Goal: Communication & Community: Share content

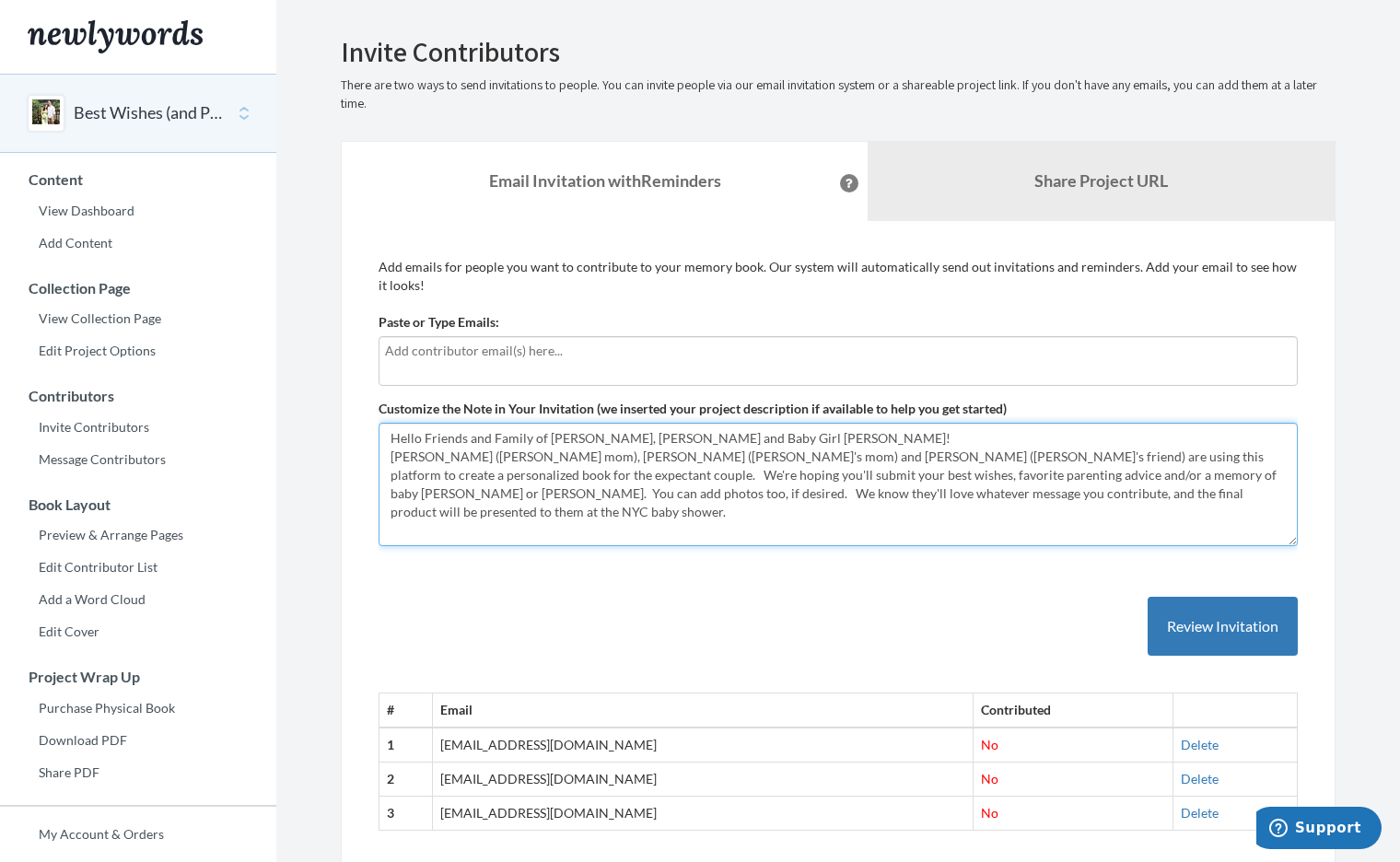
drag, startPoint x: 1024, startPoint y: 487, endPoint x: 385, endPoint y: 463, distance: 639.5
click at [385, 463] on textarea "Hello Friends and Family of Katie, Alden and Baby Girl Ewing! Wynn (Alden's mom…" at bounding box center [837, 484] width 919 height 124
paste textarea "Hello Friends and Family of [PERSON_NAME], [PERSON_NAME] and Baby Girl [PERSON_…"
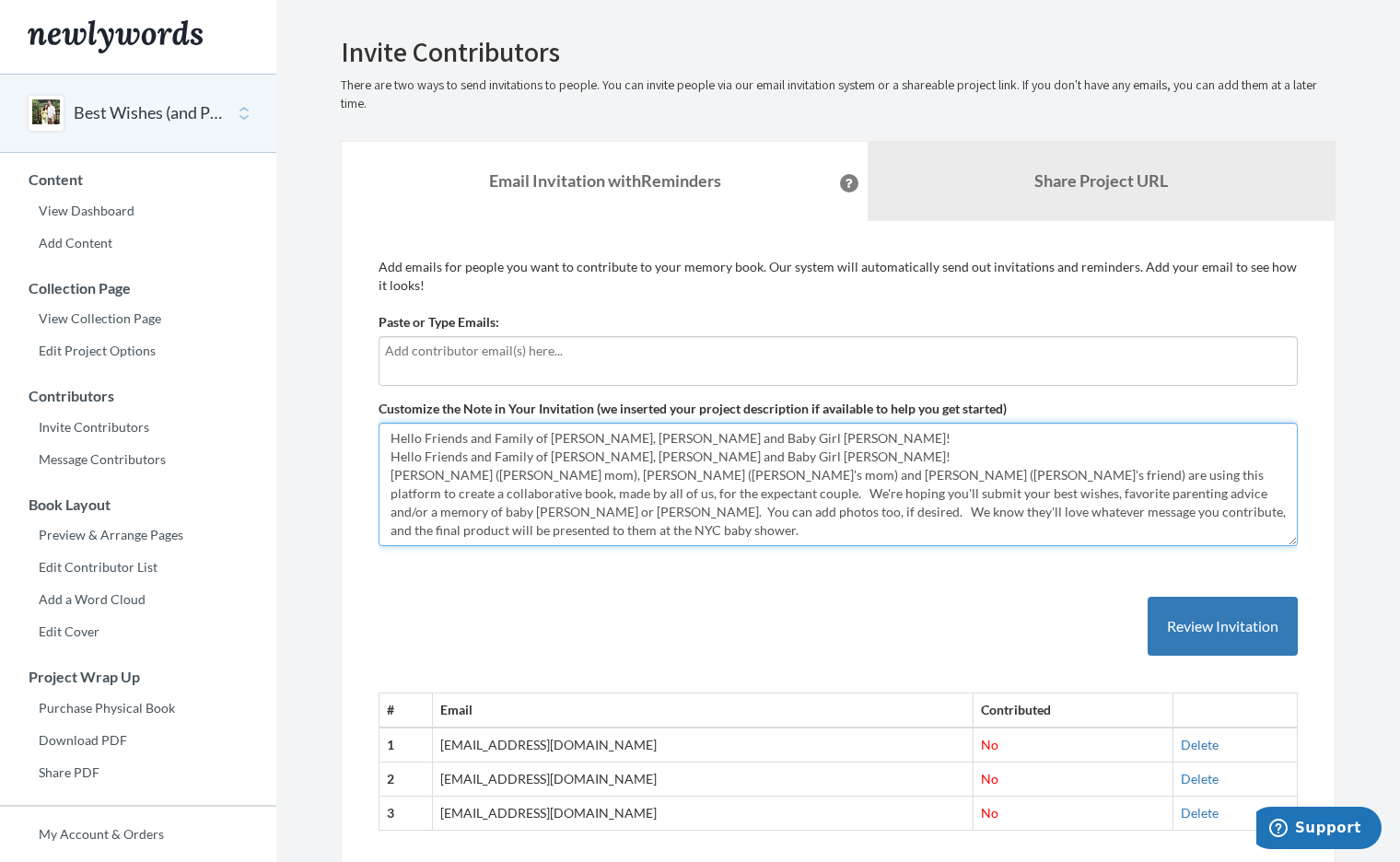
drag, startPoint x: 736, startPoint y: 453, endPoint x: 375, endPoint y: 451, distance: 361.0
click at [375, 451] on div "Add emails for people you want to contribute to your memory book. Our system wi…" at bounding box center [838, 555] width 995 height 667
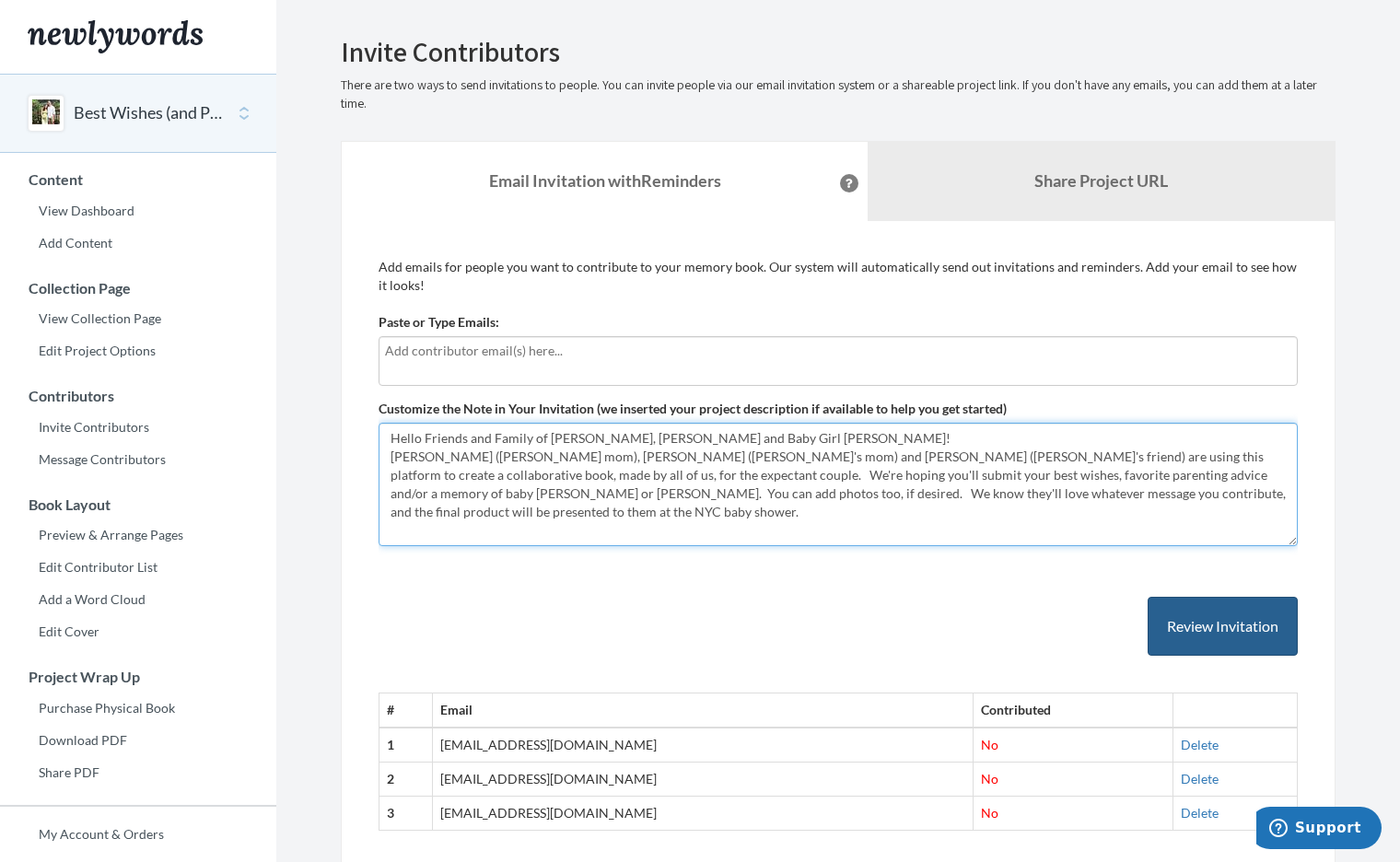
type textarea "Hello Friends and Family of [PERSON_NAME], [PERSON_NAME] and Baby Girl [PERSON_…"
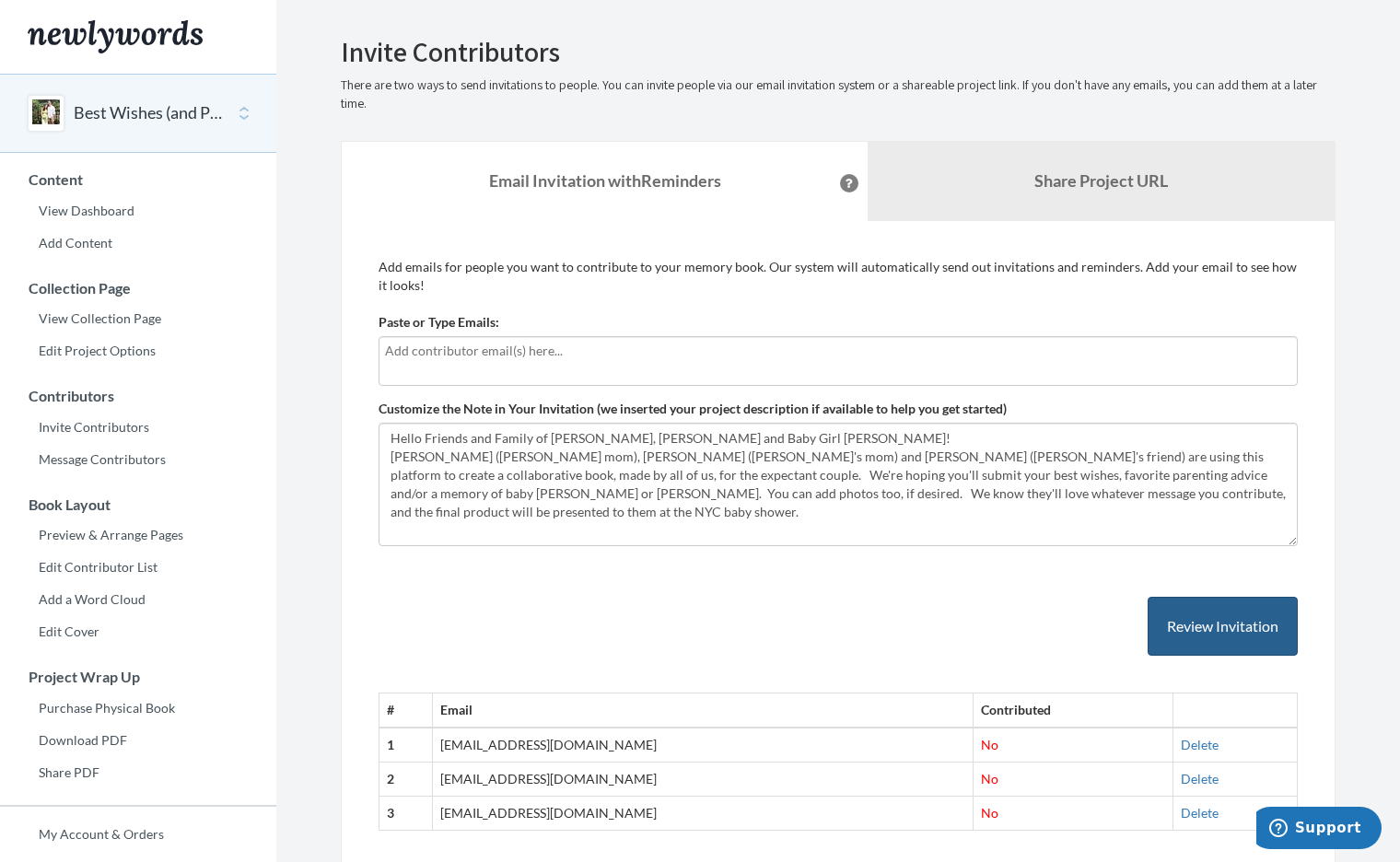
click at [1236, 629] on button "Review Invitation" at bounding box center [1223, 626] width 150 height 59
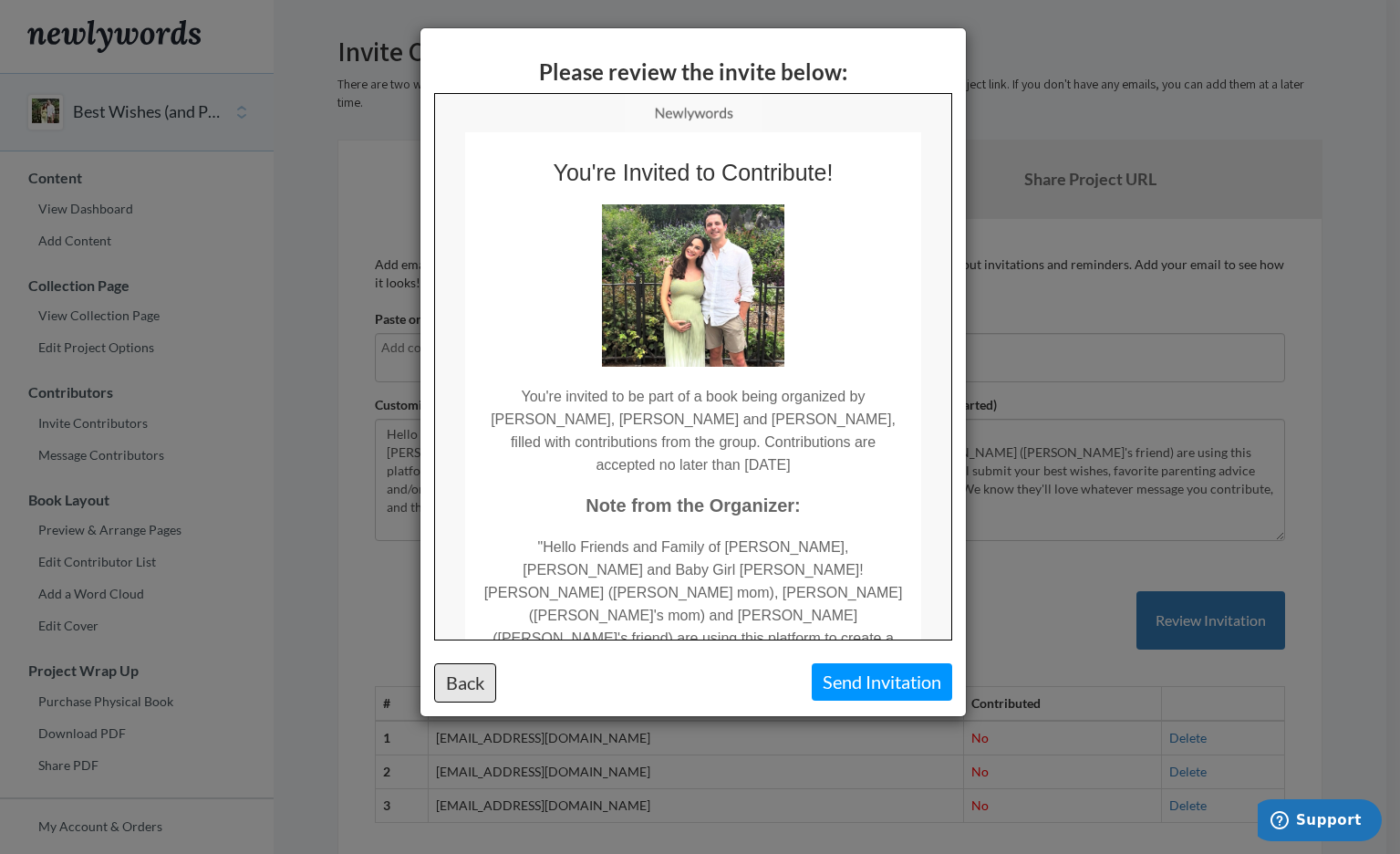
click at [461, 683] on button "Back" at bounding box center [465, 683] width 62 height 40
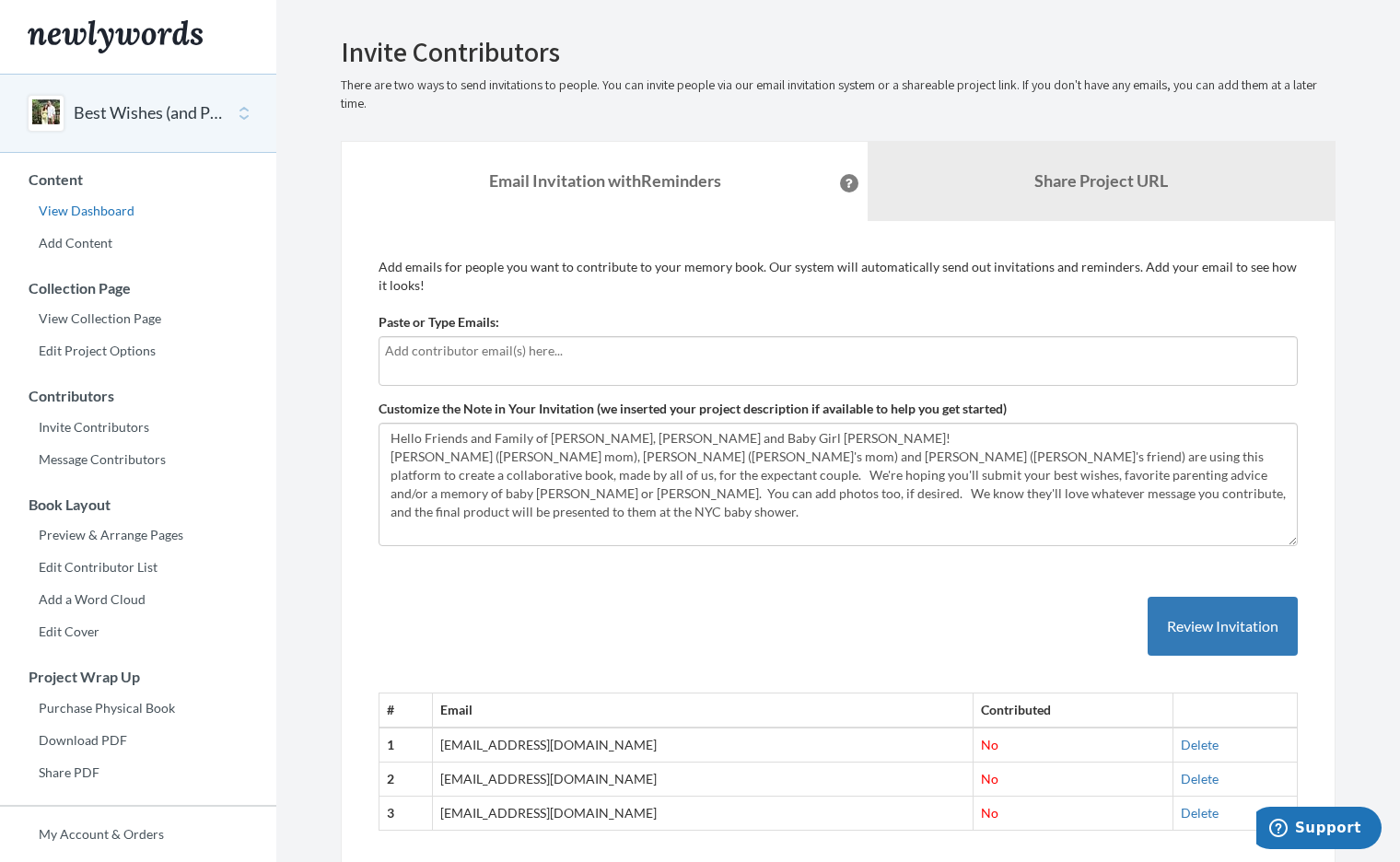
click at [105, 205] on link "View Dashboard" at bounding box center [137, 211] width 276 height 28
click at [1178, 620] on button "Review Invitation" at bounding box center [1223, 626] width 150 height 59
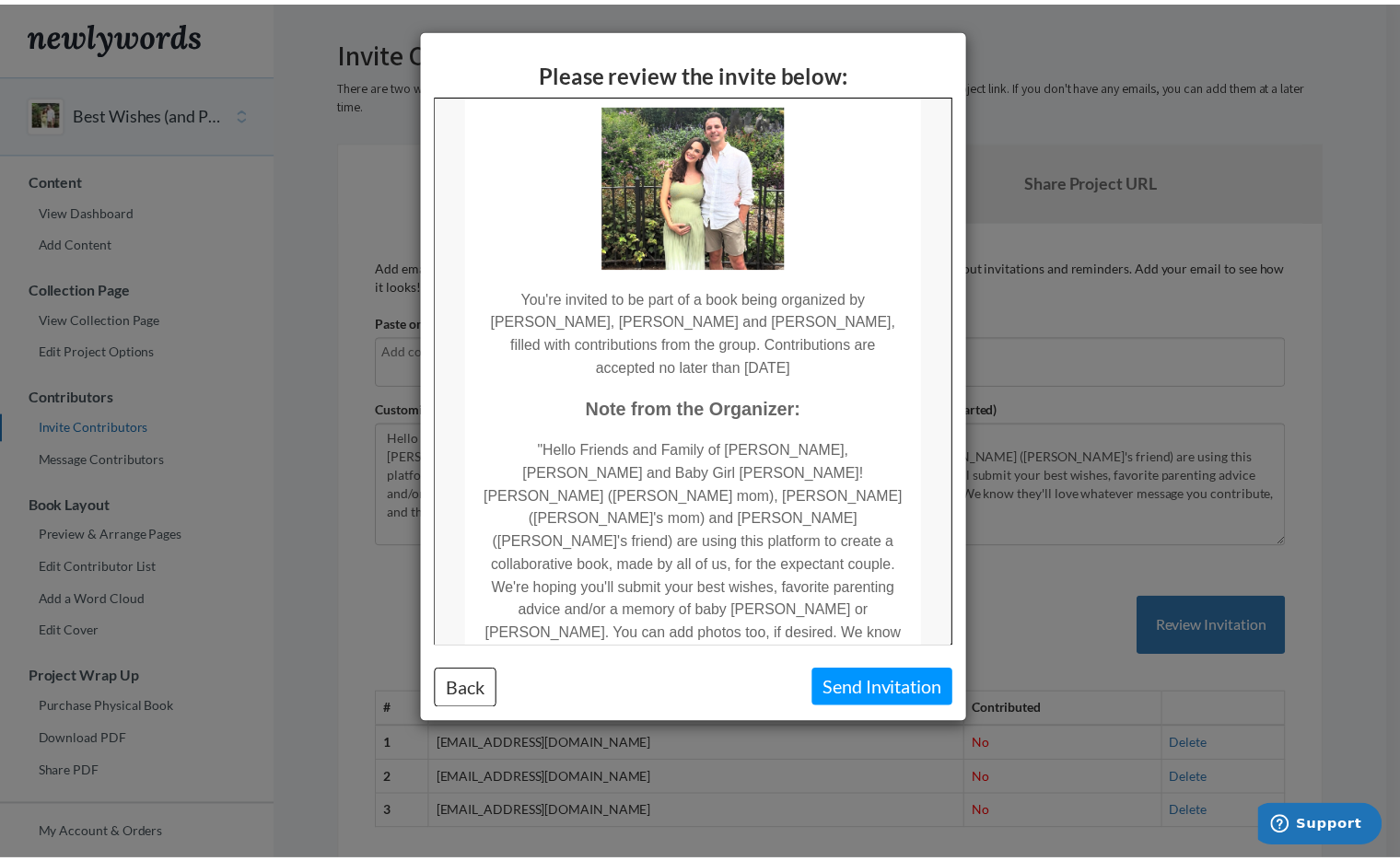
scroll to position [99, 0]
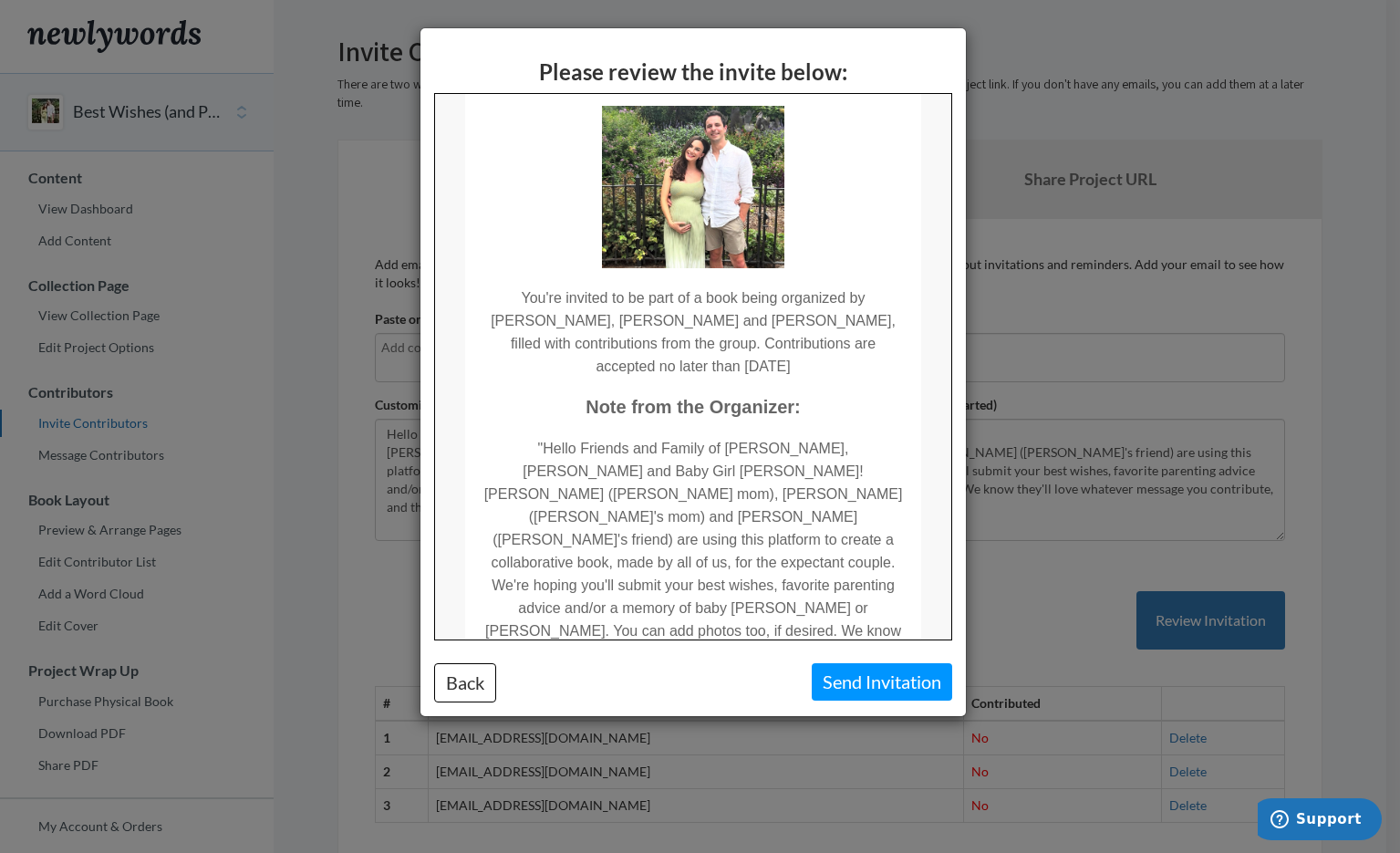
click at [1096, 360] on div "Please review the invite below: Back Send Invitation" at bounding box center [700, 426] width 1400 height 853
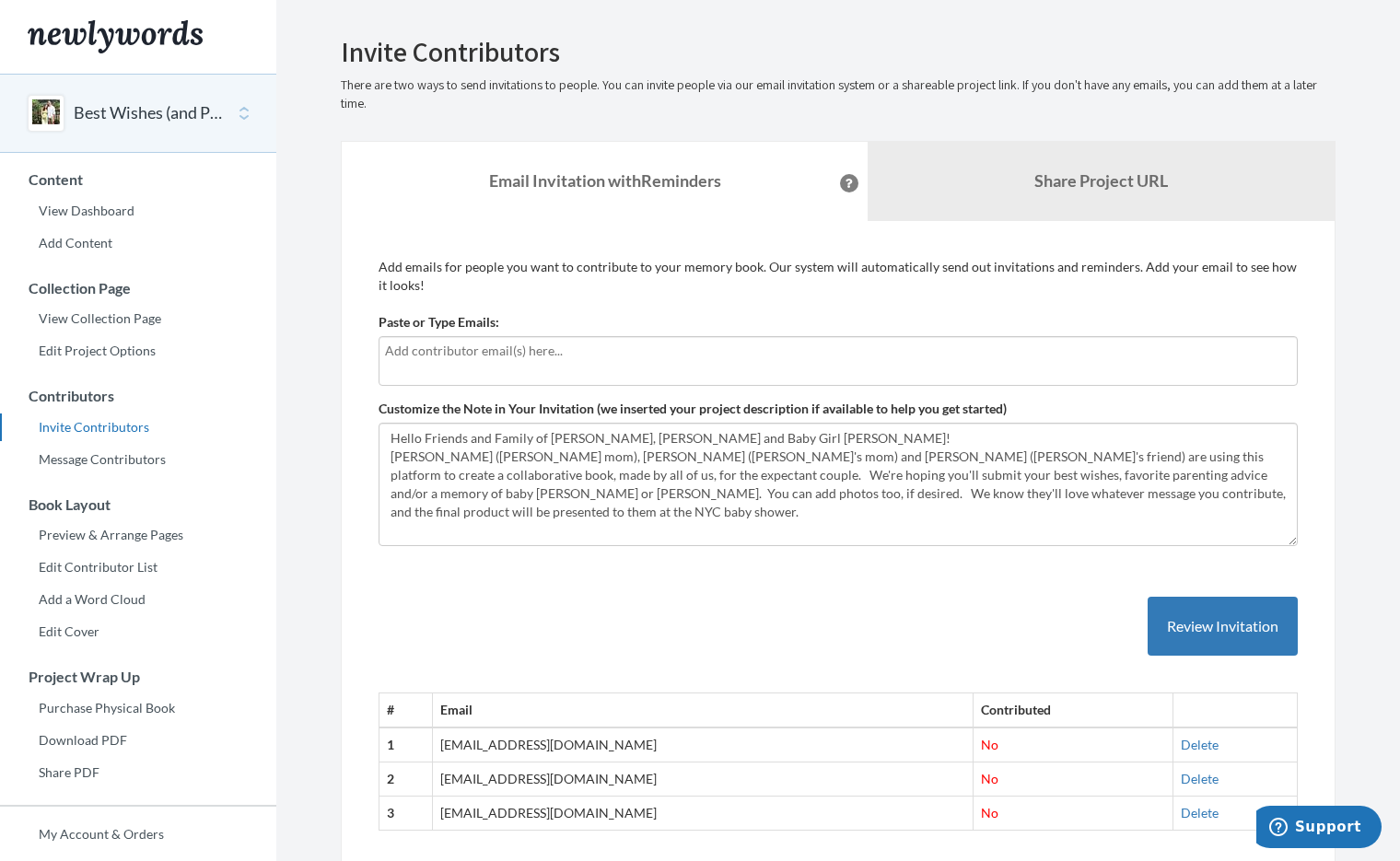
click at [580, 359] on input "text" at bounding box center [837, 351] width 906 height 20
click at [594, 347] on input "text" at bounding box center [837, 351] width 906 height 20
click at [802, 280] on p "Add emails for people you want to contribute to your memory book. Our system wi…" at bounding box center [837, 277] width 919 height 37
click at [583, 353] on input "text" at bounding box center [837, 351] width 906 height 20
type input "l"
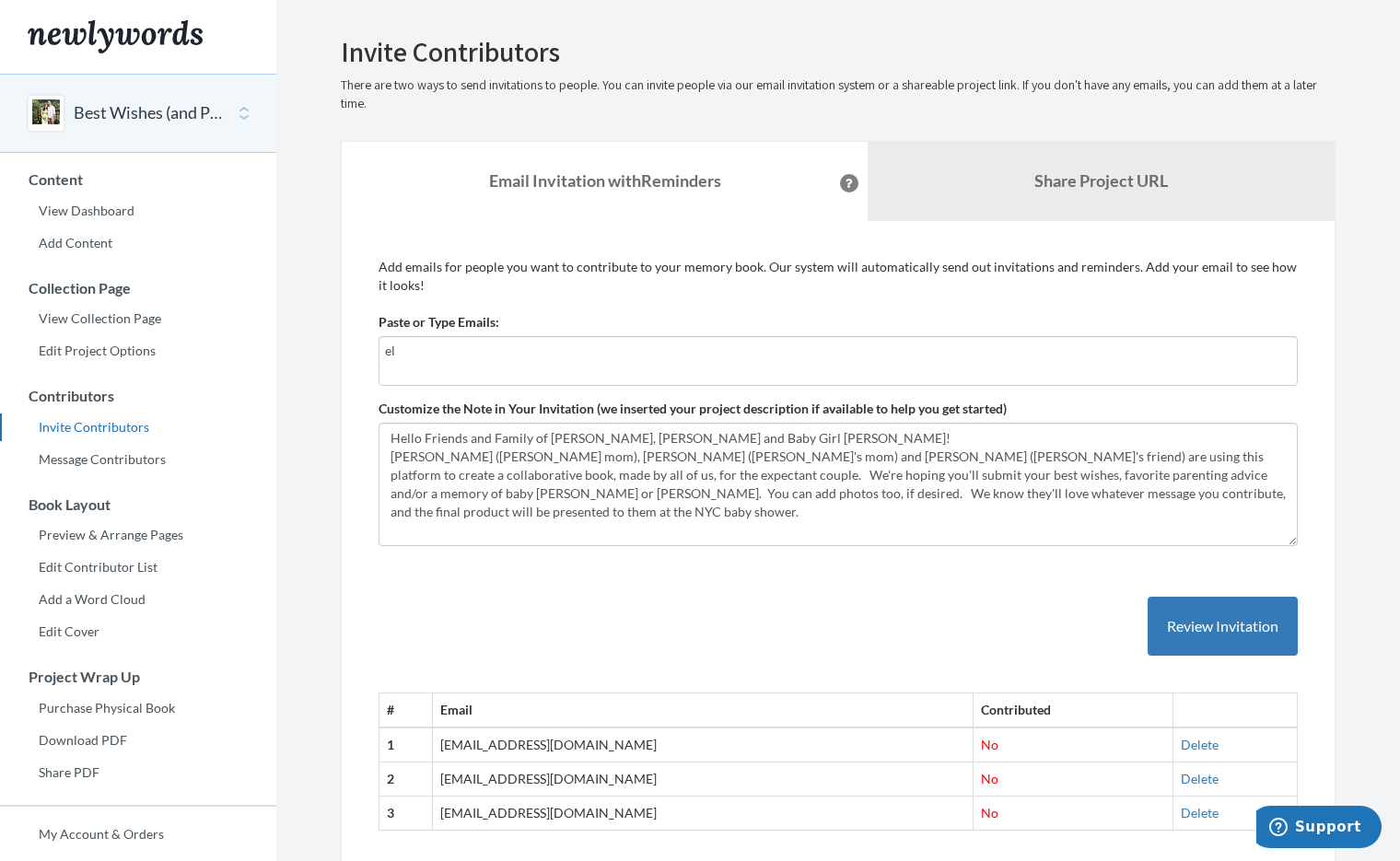
type input "e"
click at [538, 342] on input "text" at bounding box center [837, 351] width 906 height 20
click at [801, 349] on input "text" at bounding box center [837, 351] width 906 height 20
click at [874, 361] on div at bounding box center [837, 361] width 919 height 50
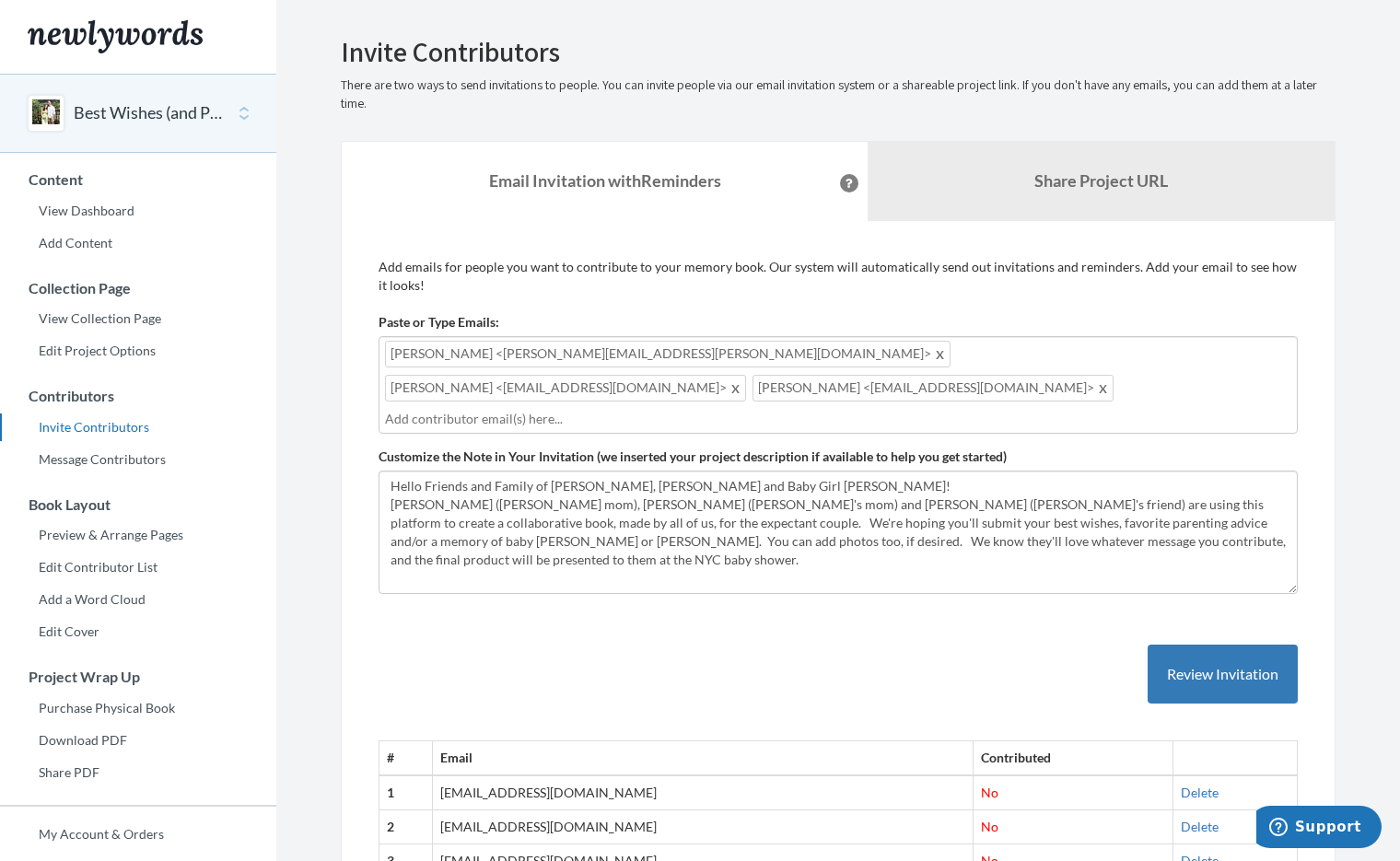
click at [785, 294] on div "Add emails for people you want to contribute to your memory book. Our system wi…" at bounding box center [837, 578] width 919 height 640
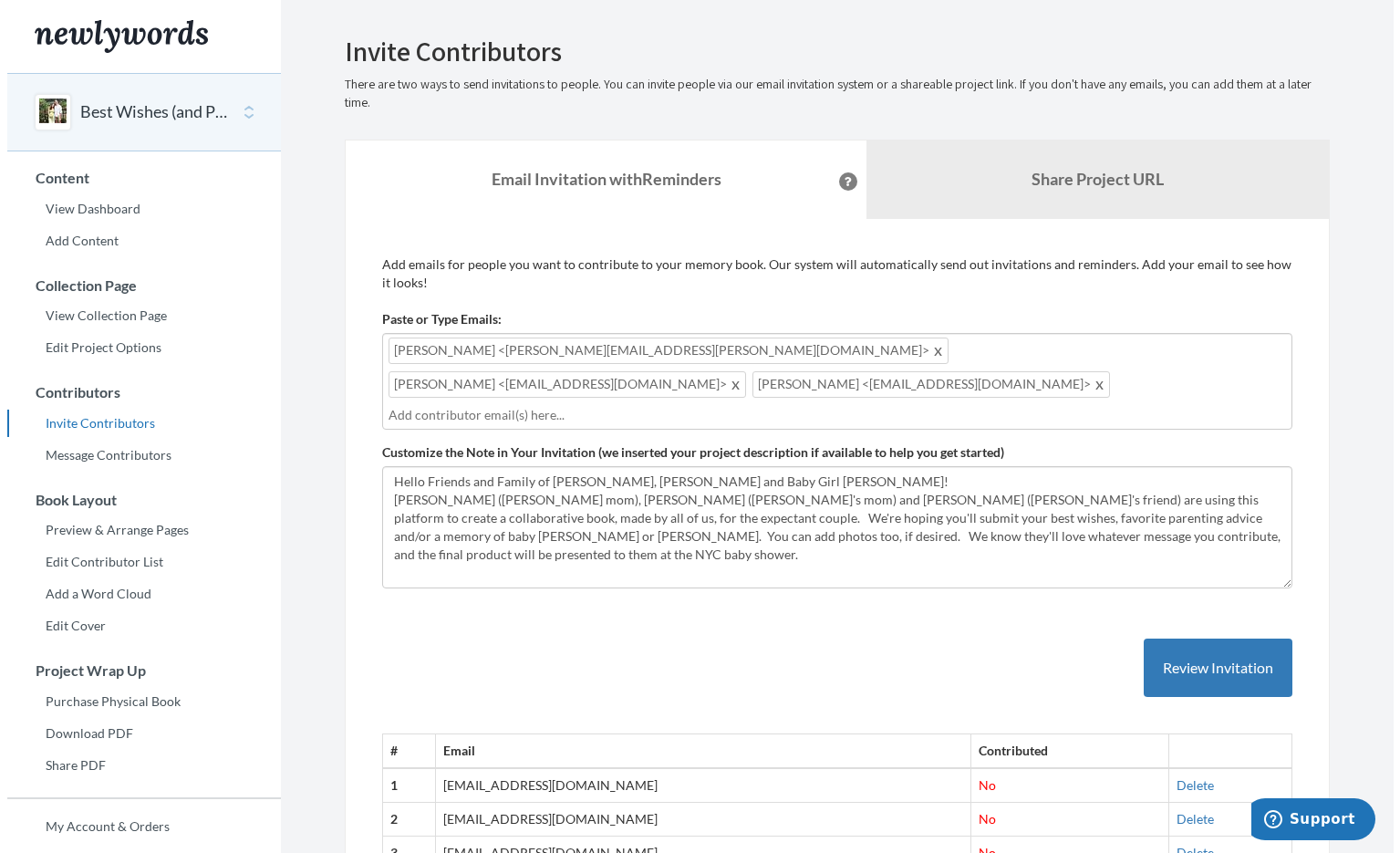
scroll to position [0, 0]
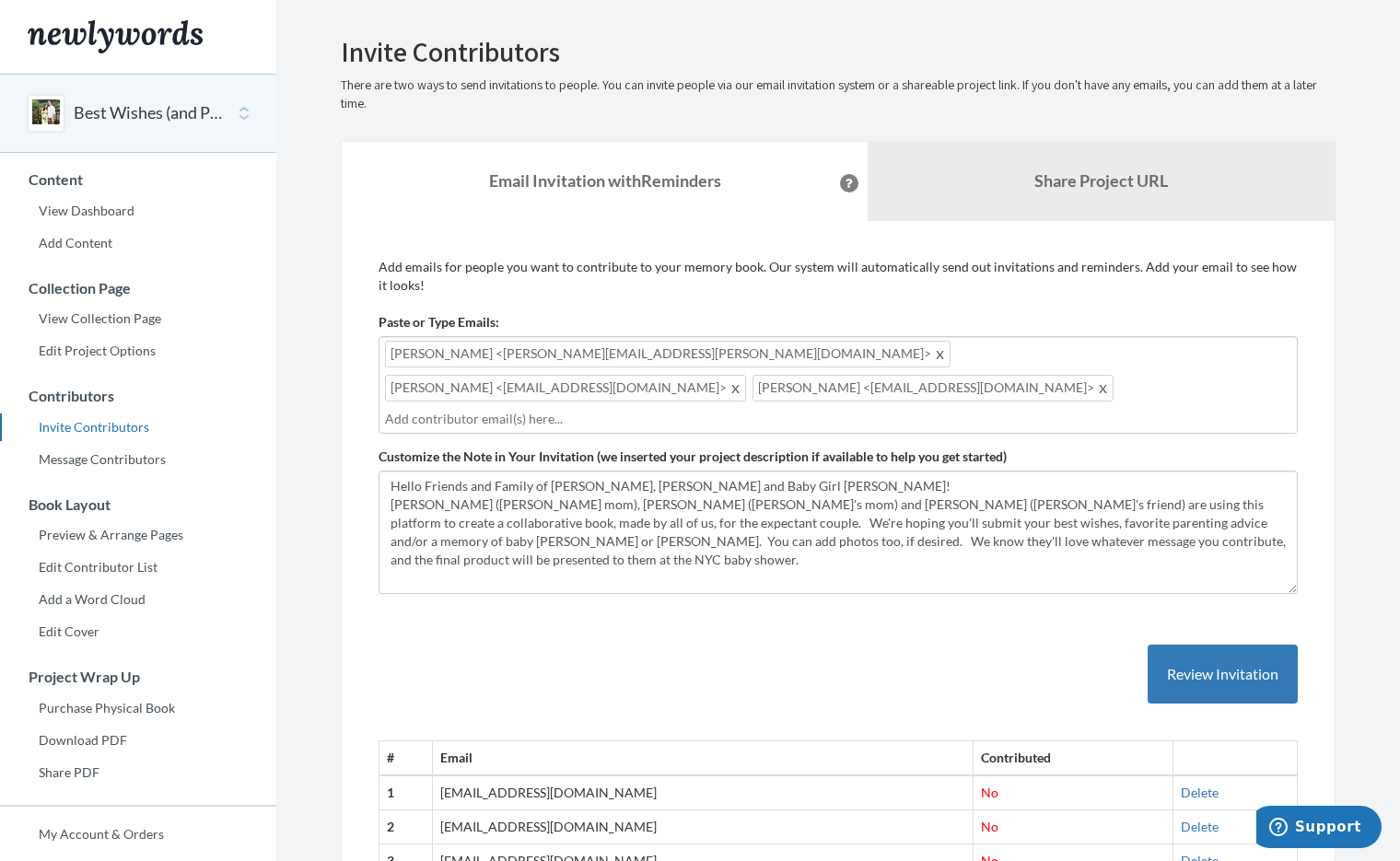
click at [613, 409] on input "text" at bounding box center [837, 419] width 906 height 20
type input "w"
type input "e"
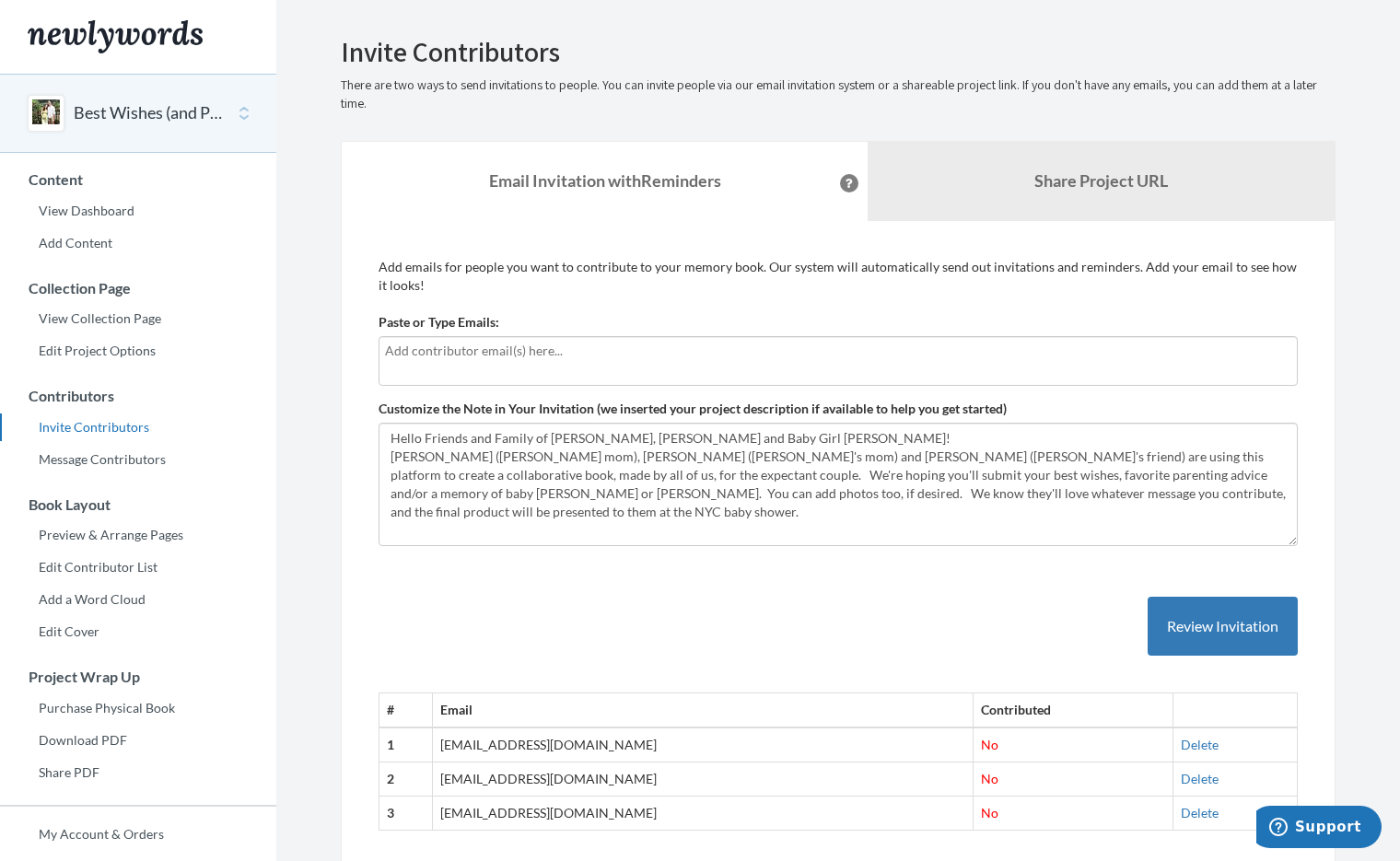
paste input "\"
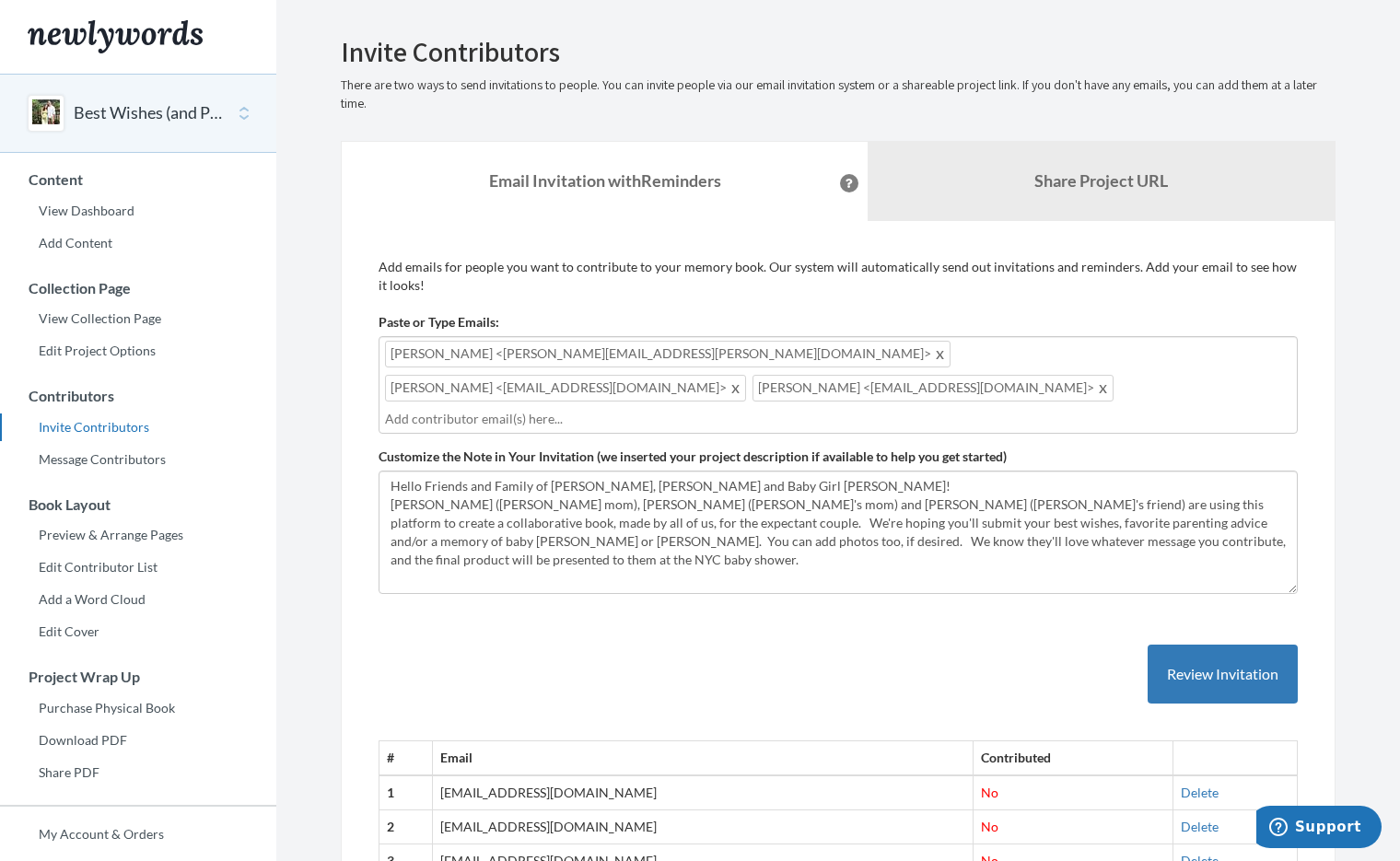
type input "\"
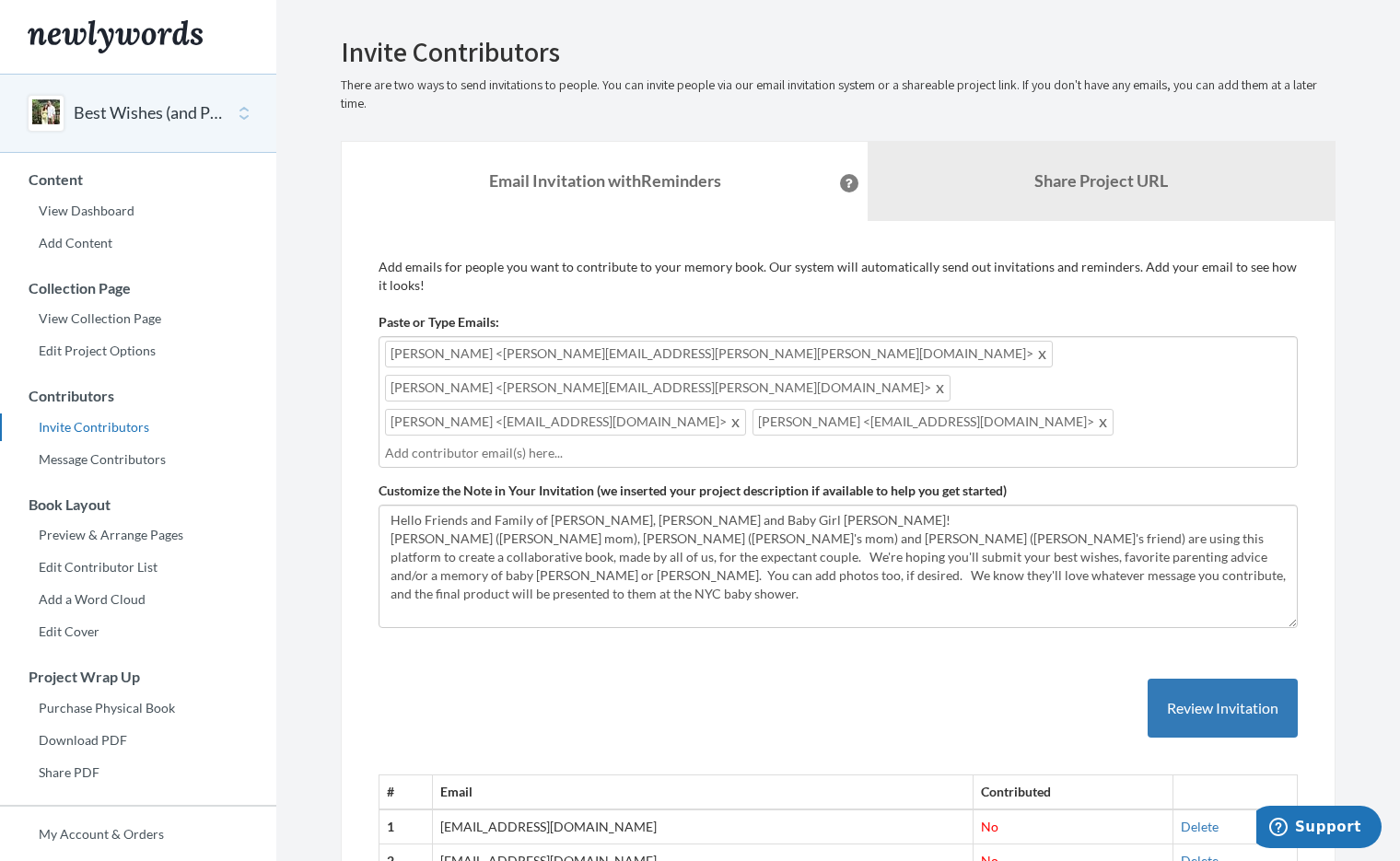
click at [508, 642] on div "# Email Contributed 1 [EMAIL_ADDRESS][DOMAIN_NAME] No [GEOGRAPHIC_DATA] 2 [EMAI…" at bounding box center [837, 777] width 919 height 271
click at [1224, 679] on button "Review Invitation" at bounding box center [1223, 709] width 150 height 59
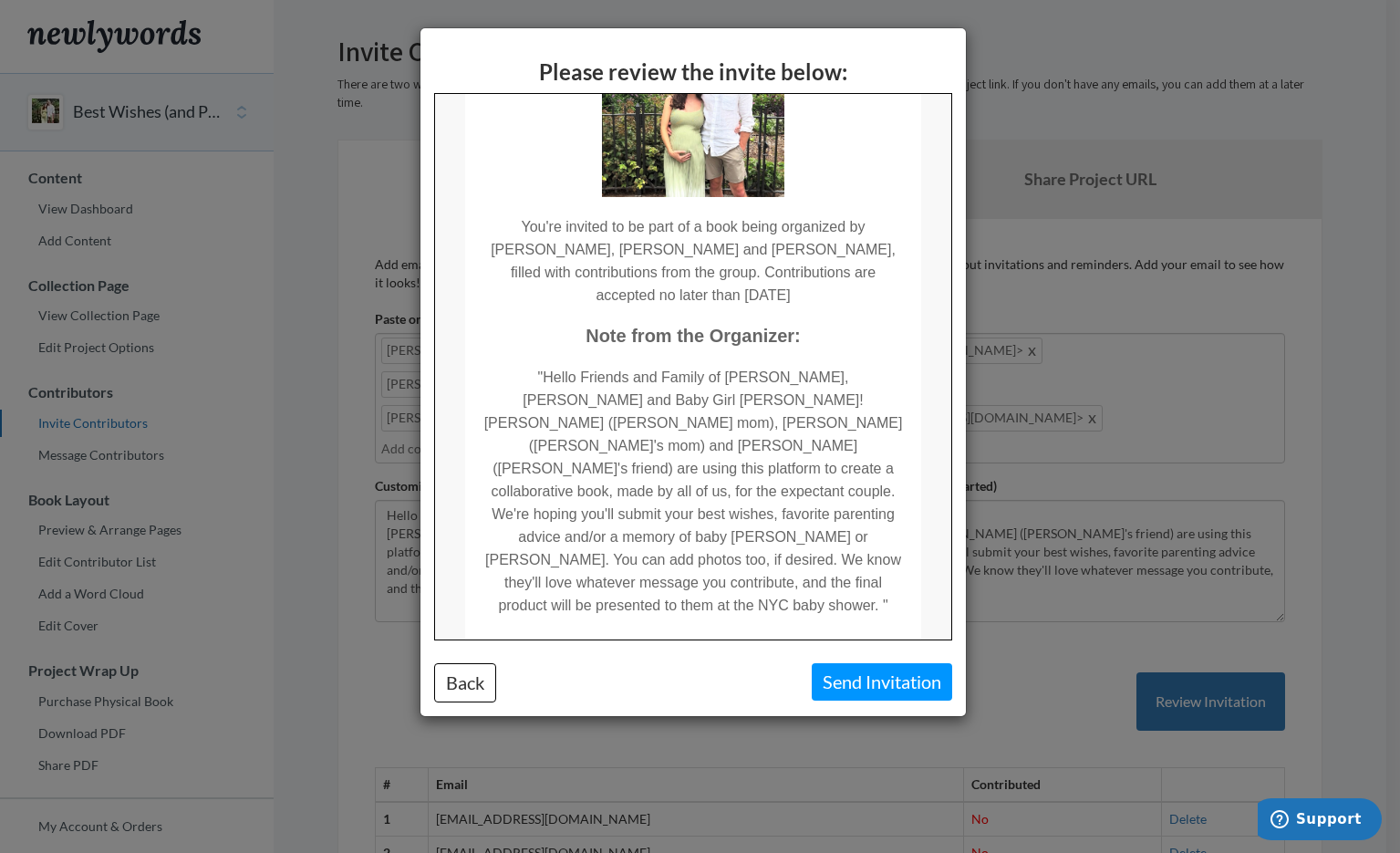
scroll to position [172, 0]
click at [457, 678] on button "Back" at bounding box center [465, 683] width 62 height 40
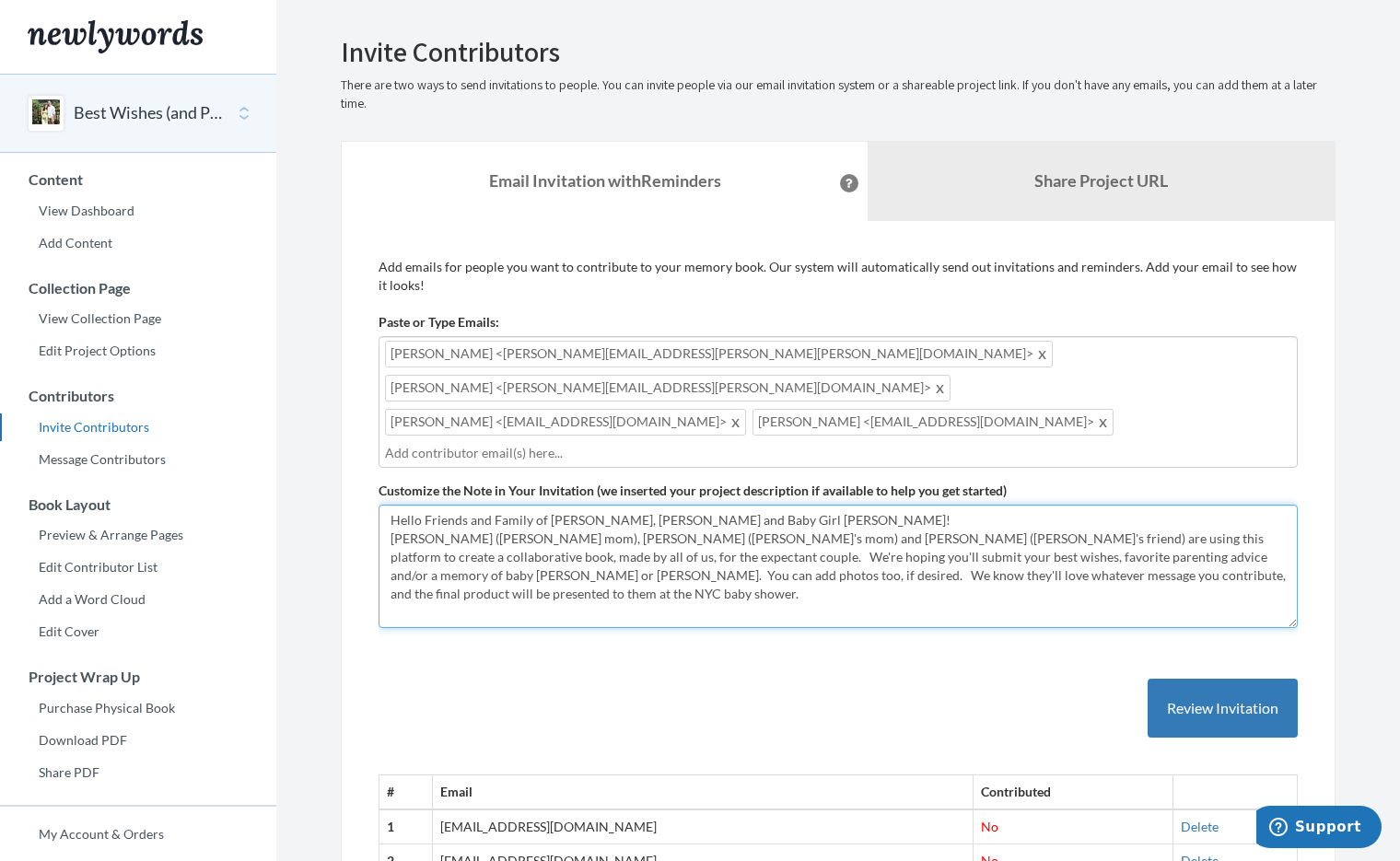
click at [976, 510] on textarea "Hello Friends and Family of [PERSON_NAME], [PERSON_NAME] and Baby Girl [PERSON_…" at bounding box center [837, 566] width 919 height 124
type textarea "Hello Friends and Family of [PERSON_NAME], [PERSON_NAME] and Baby Girl [PERSON_…"
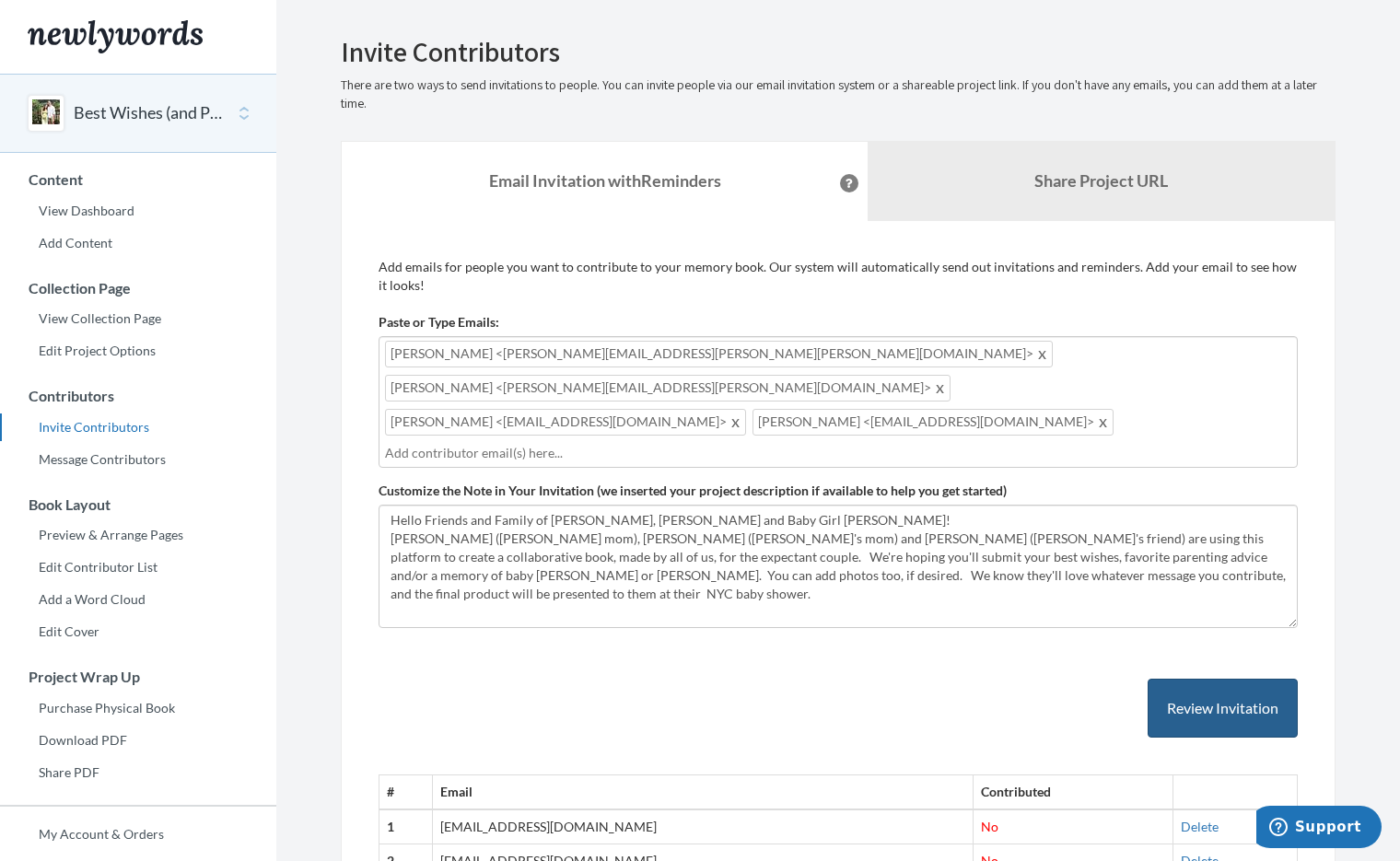
click at [1264, 679] on button "Review Invitation" at bounding box center [1223, 709] width 150 height 59
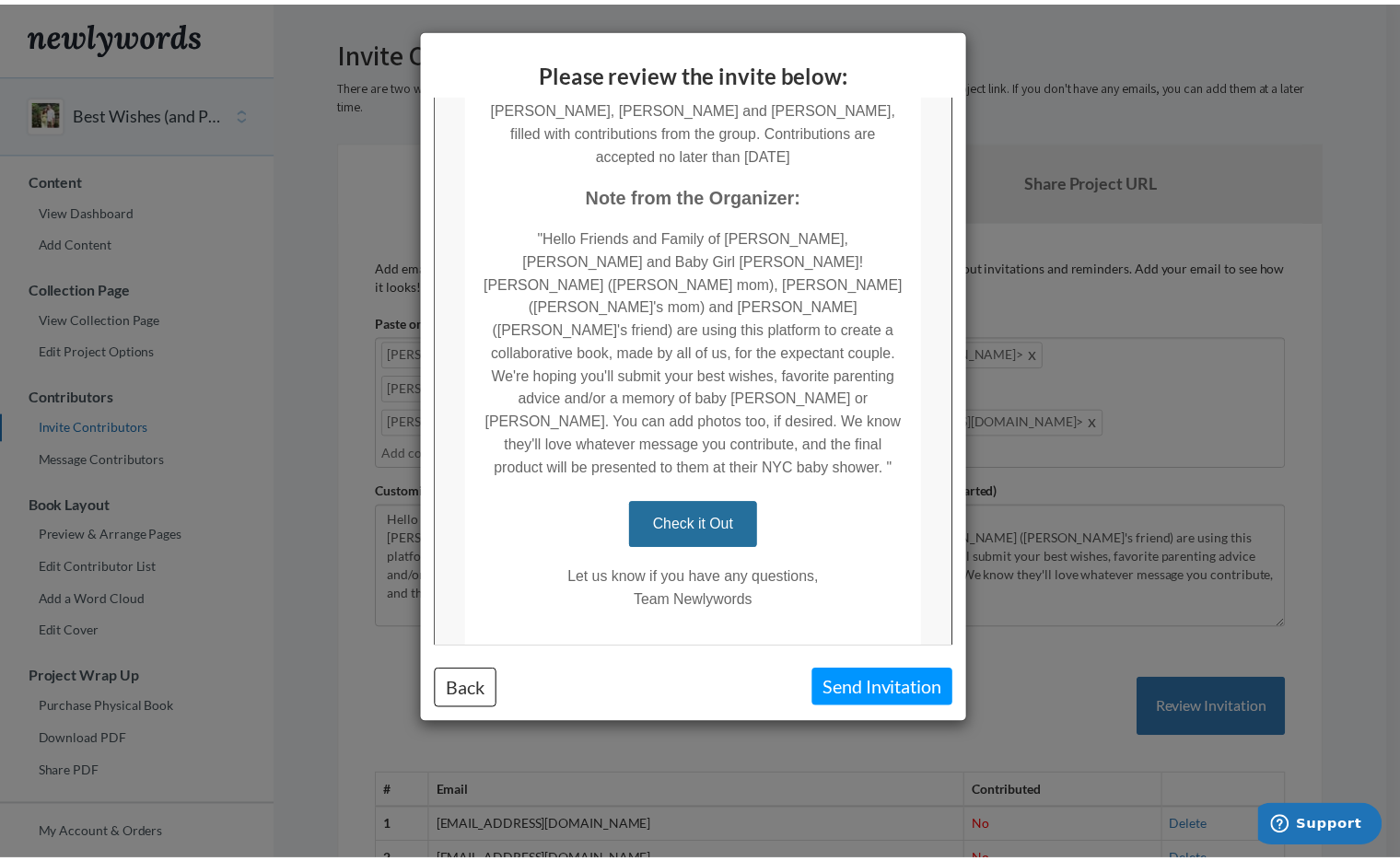
scroll to position [310, 0]
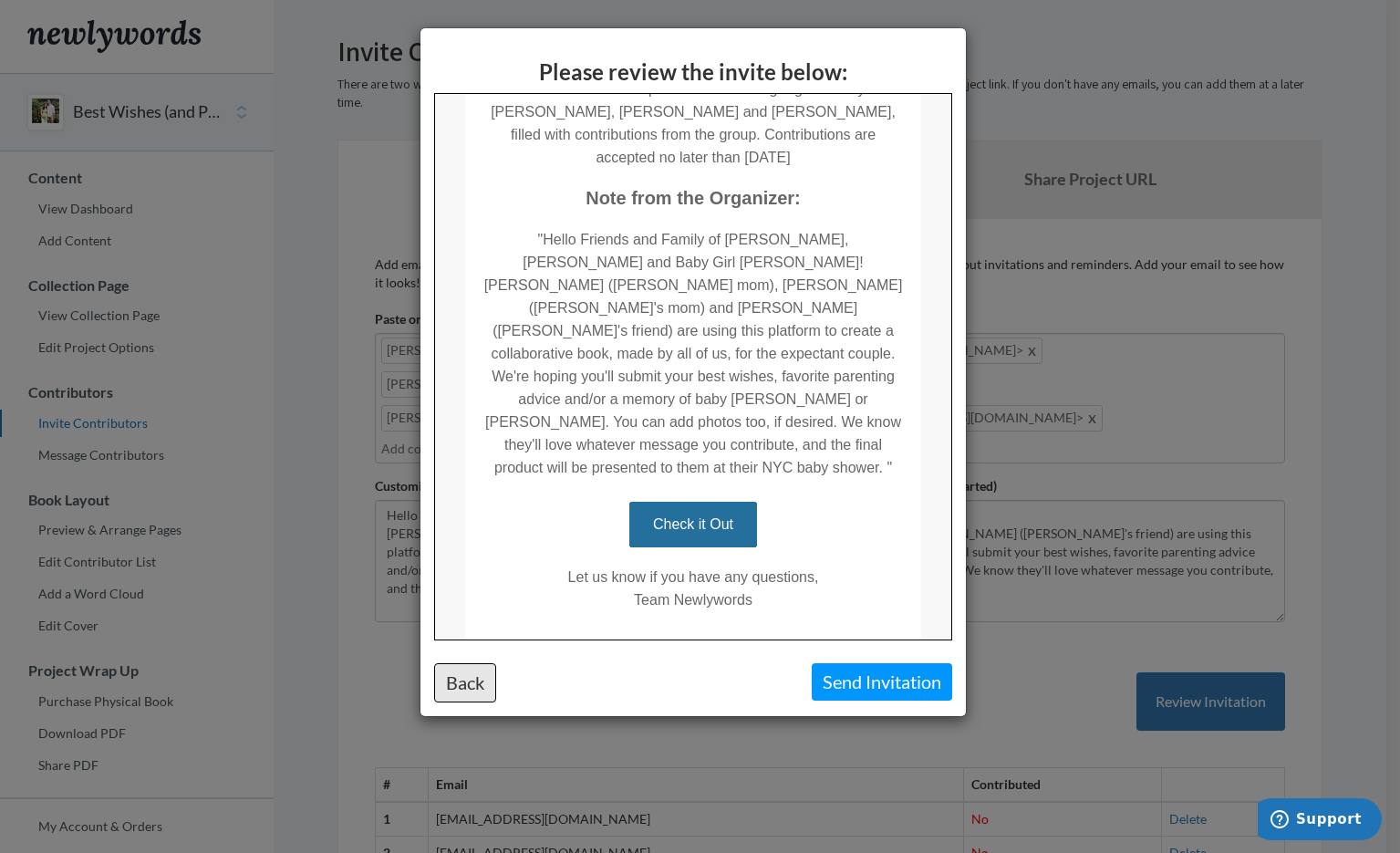
click at [472, 677] on button "Back" at bounding box center [465, 683] width 62 height 40
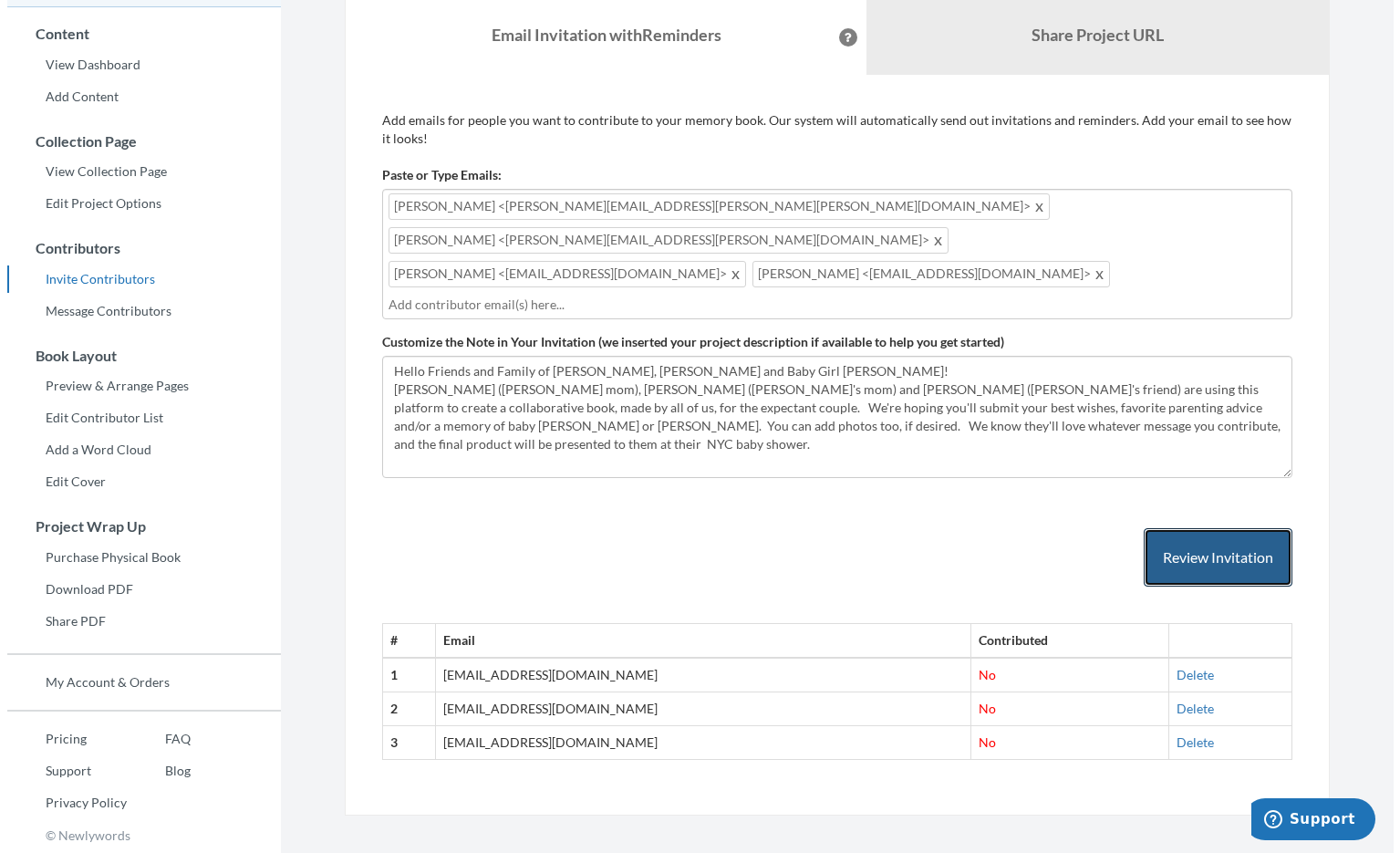
scroll to position [143, 0]
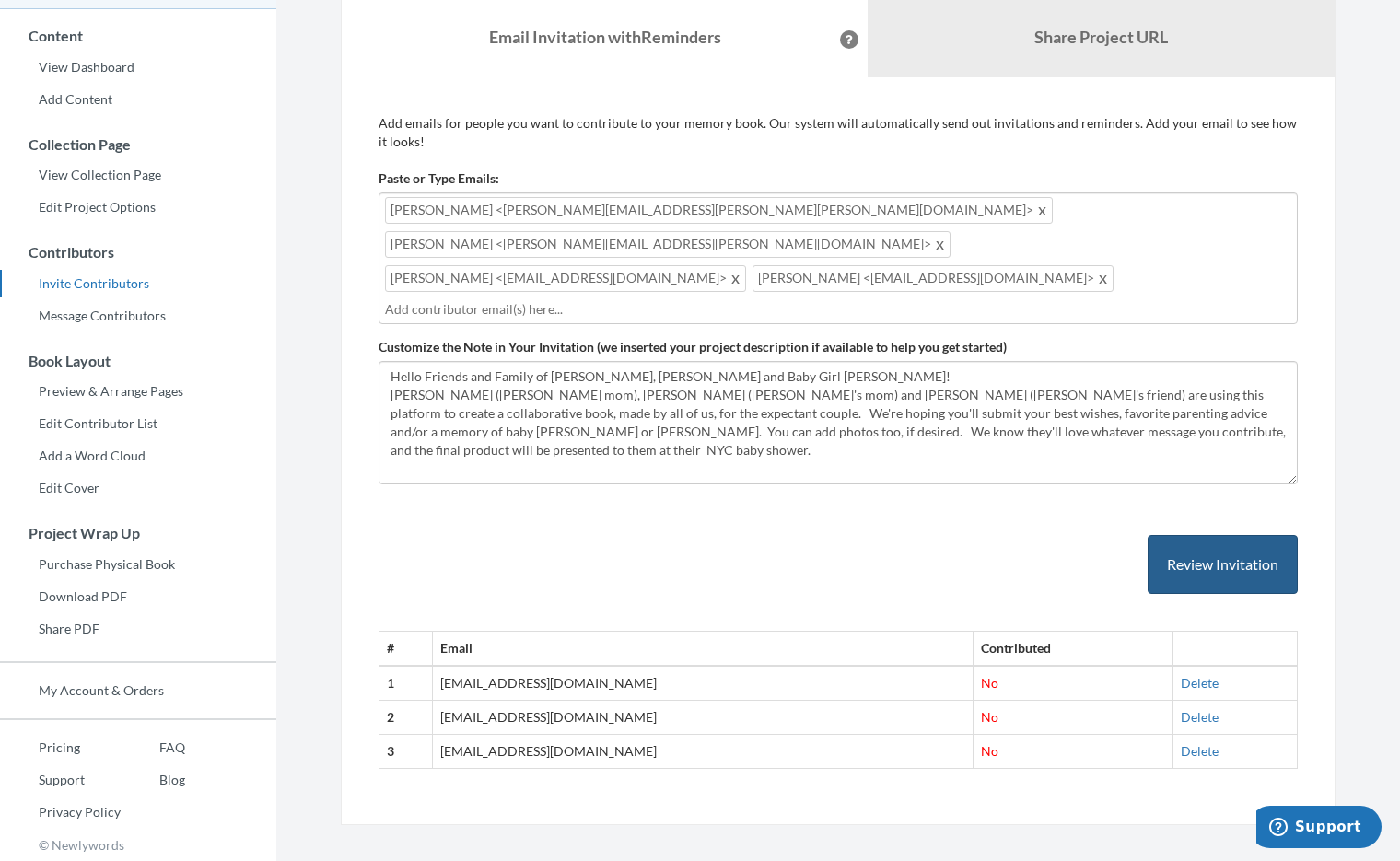
click at [1237, 535] on button "Review Invitation" at bounding box center [1223, 565] width 150 height 59
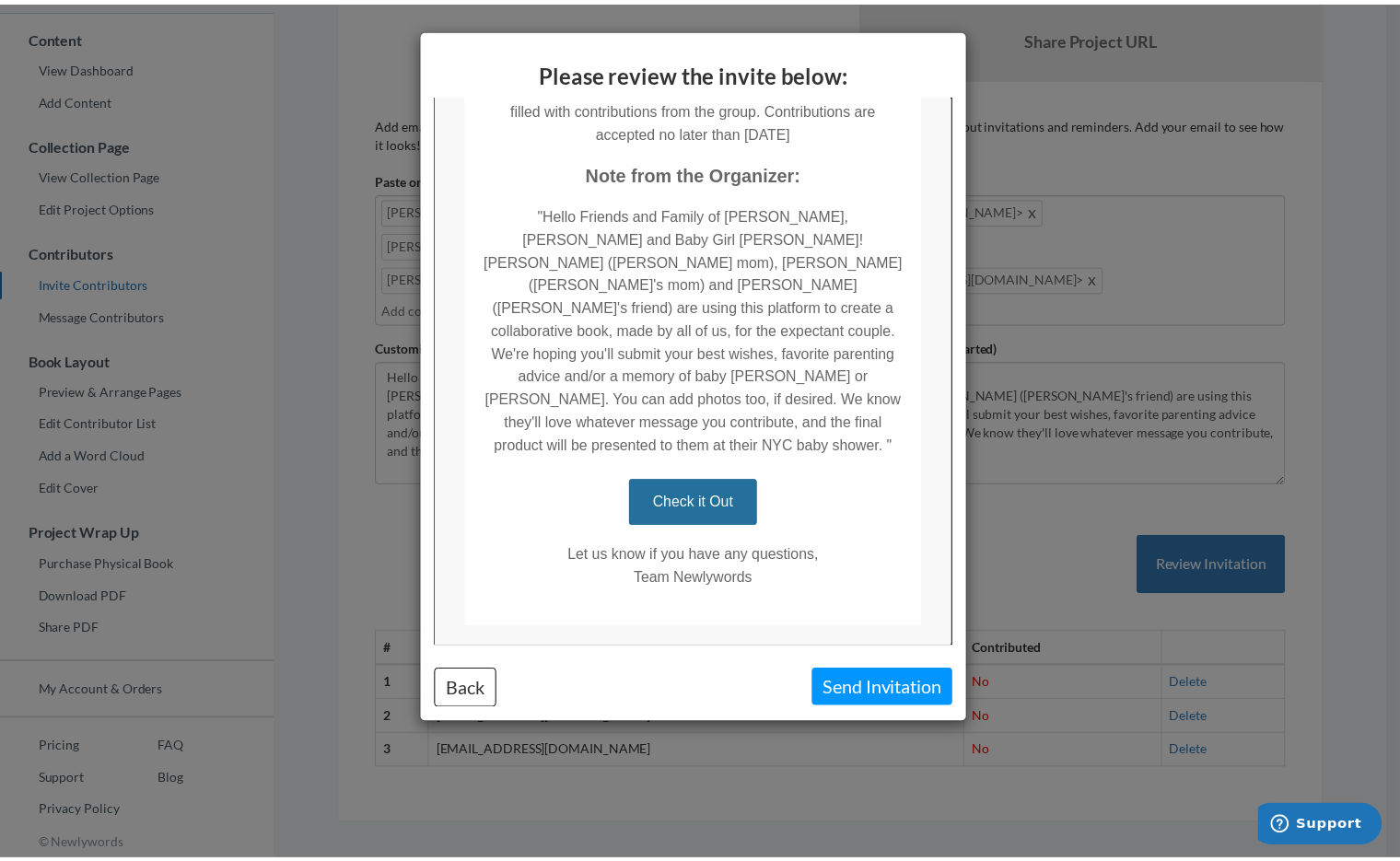
scroll to position [337, 0]
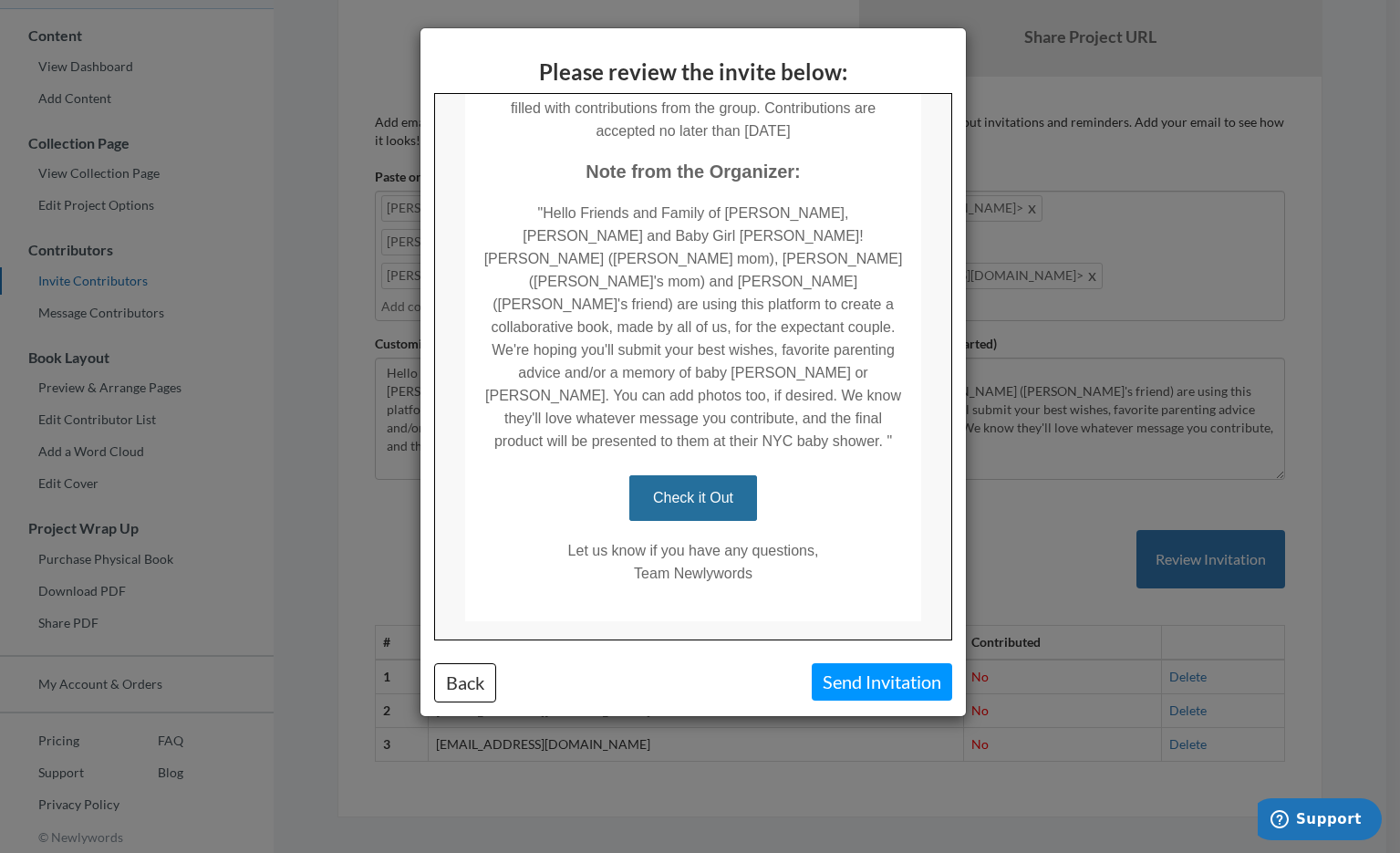
click at [891, 679] on button "Send Invitation" at bounding box center [881, 682] width 141 height 38
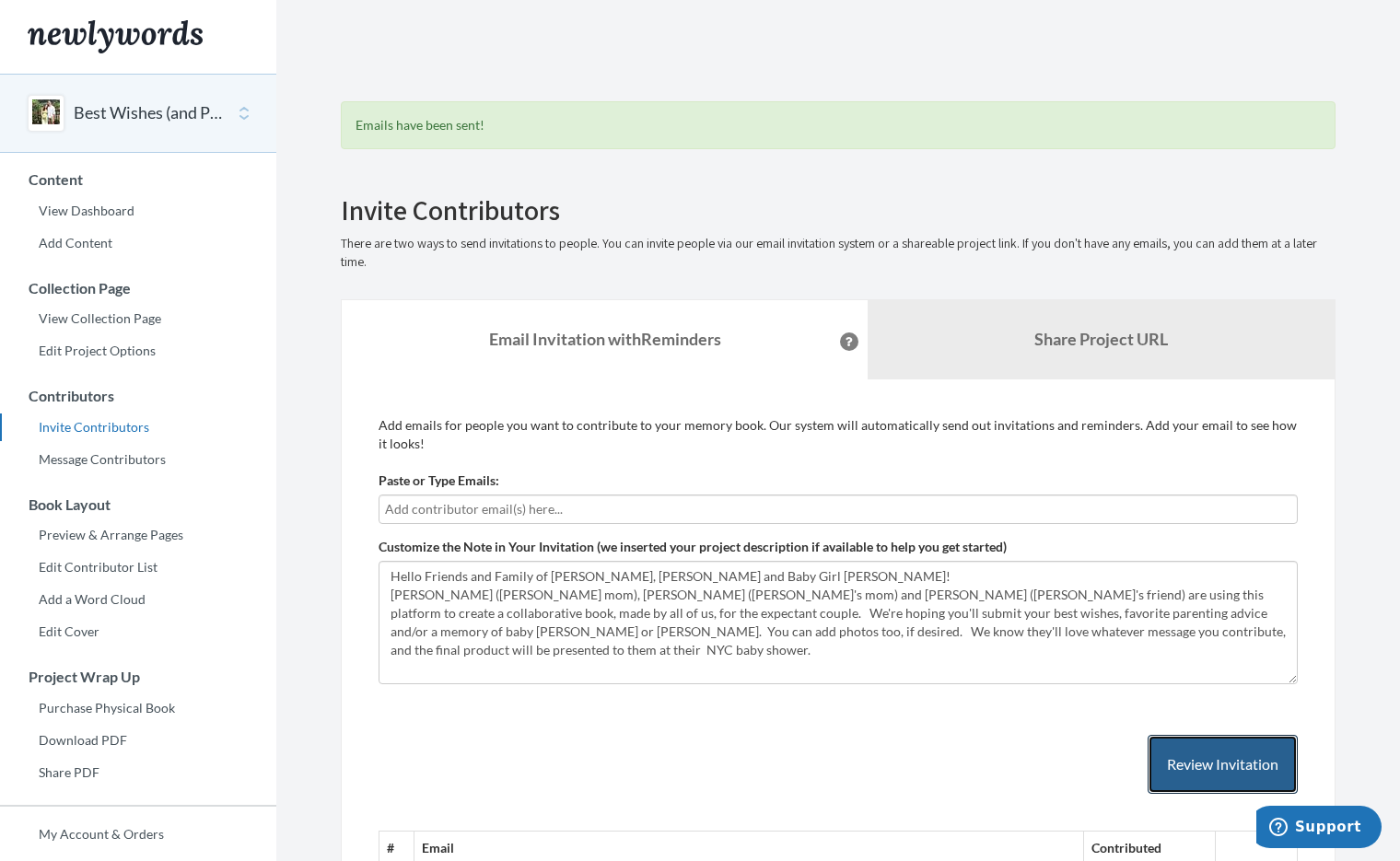
scroll to position [0, 0]
